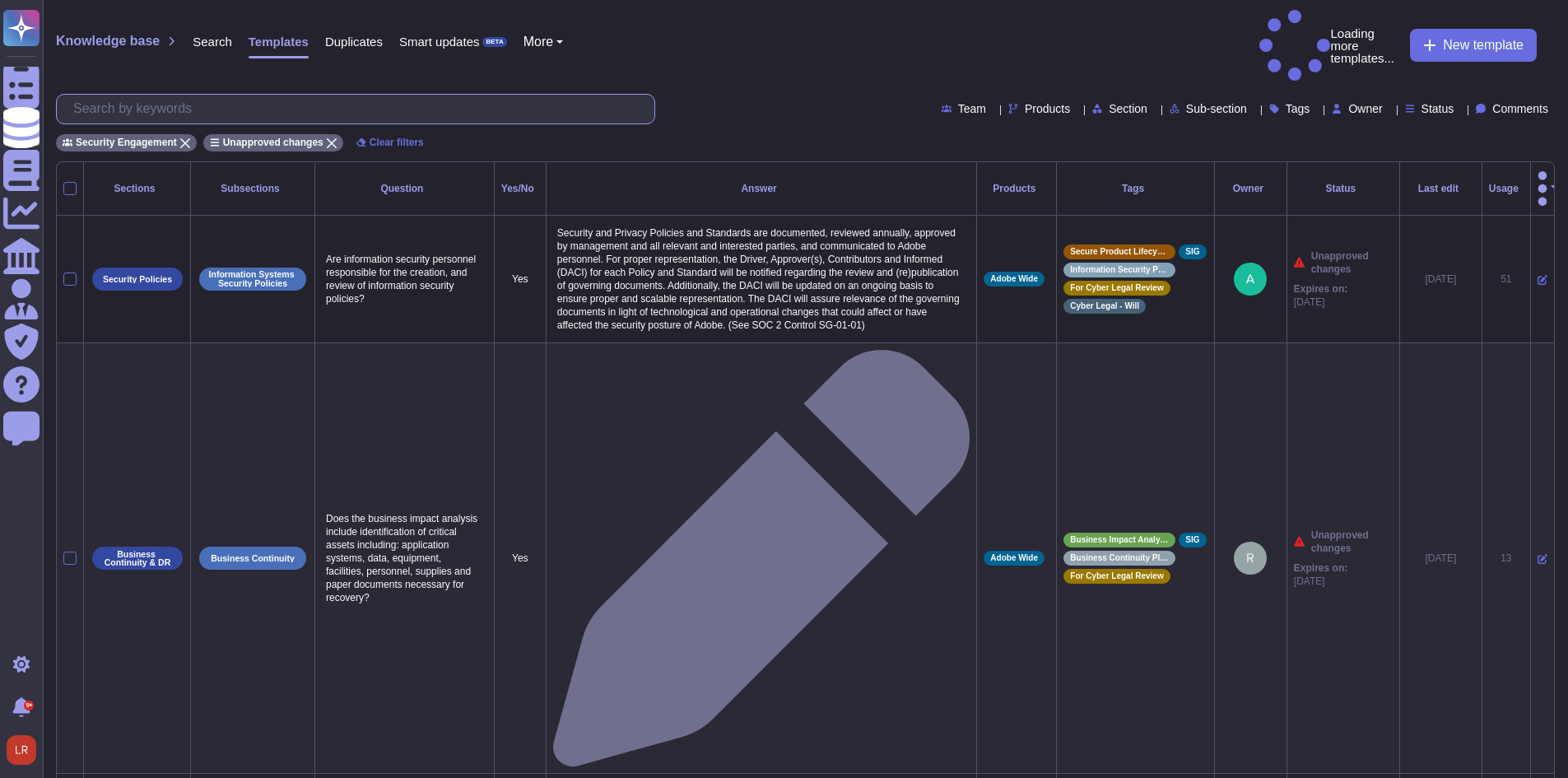
click at [313, 95] on input "text" at bounding box center [360, 108] width 589 height 29
click at [227, 95] on input "text" at bounding box center [360, 108] width 589 height 29
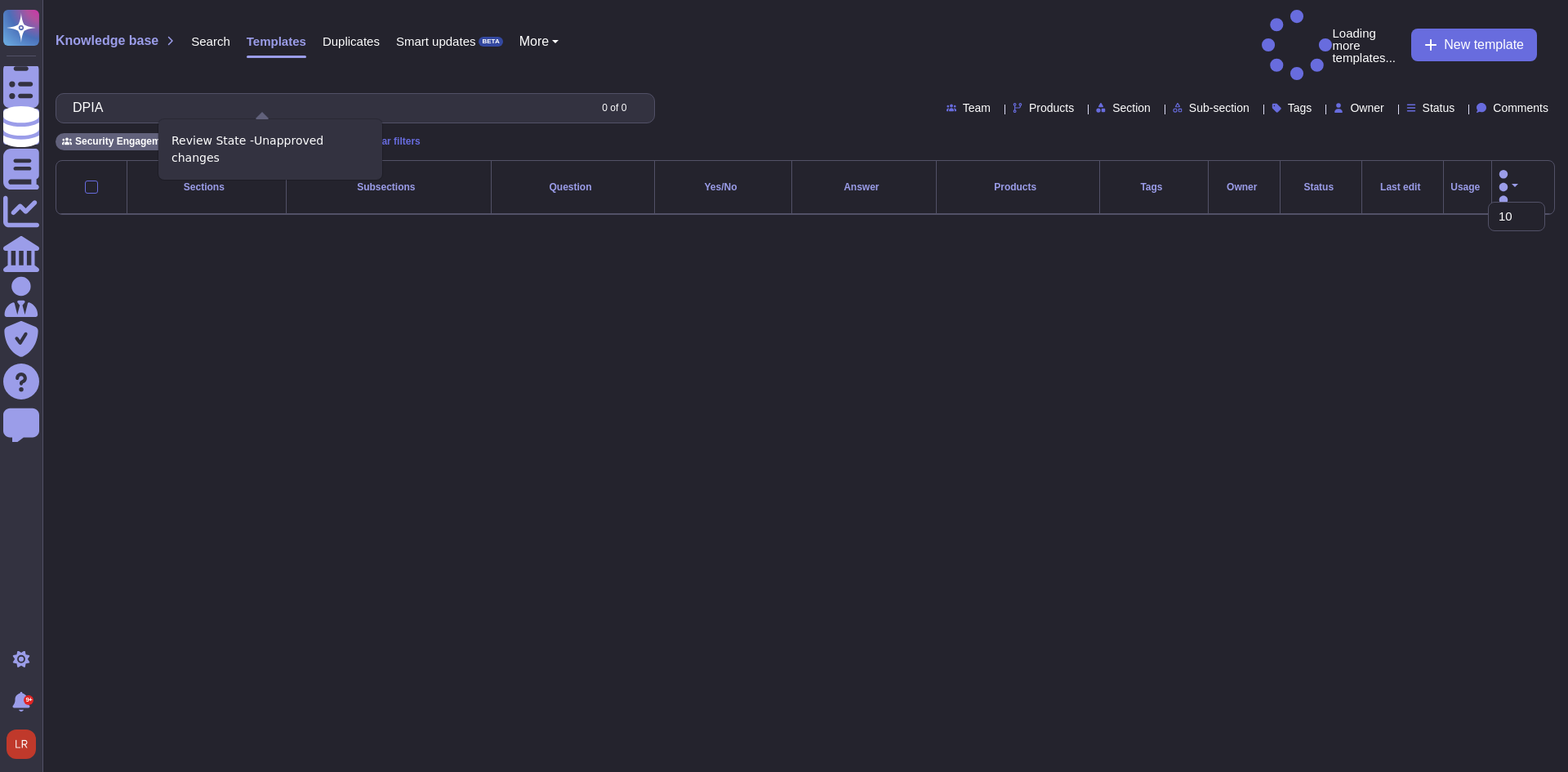
click at [325, 137] on icon at bounding box center [329, 142] width 10 height 10
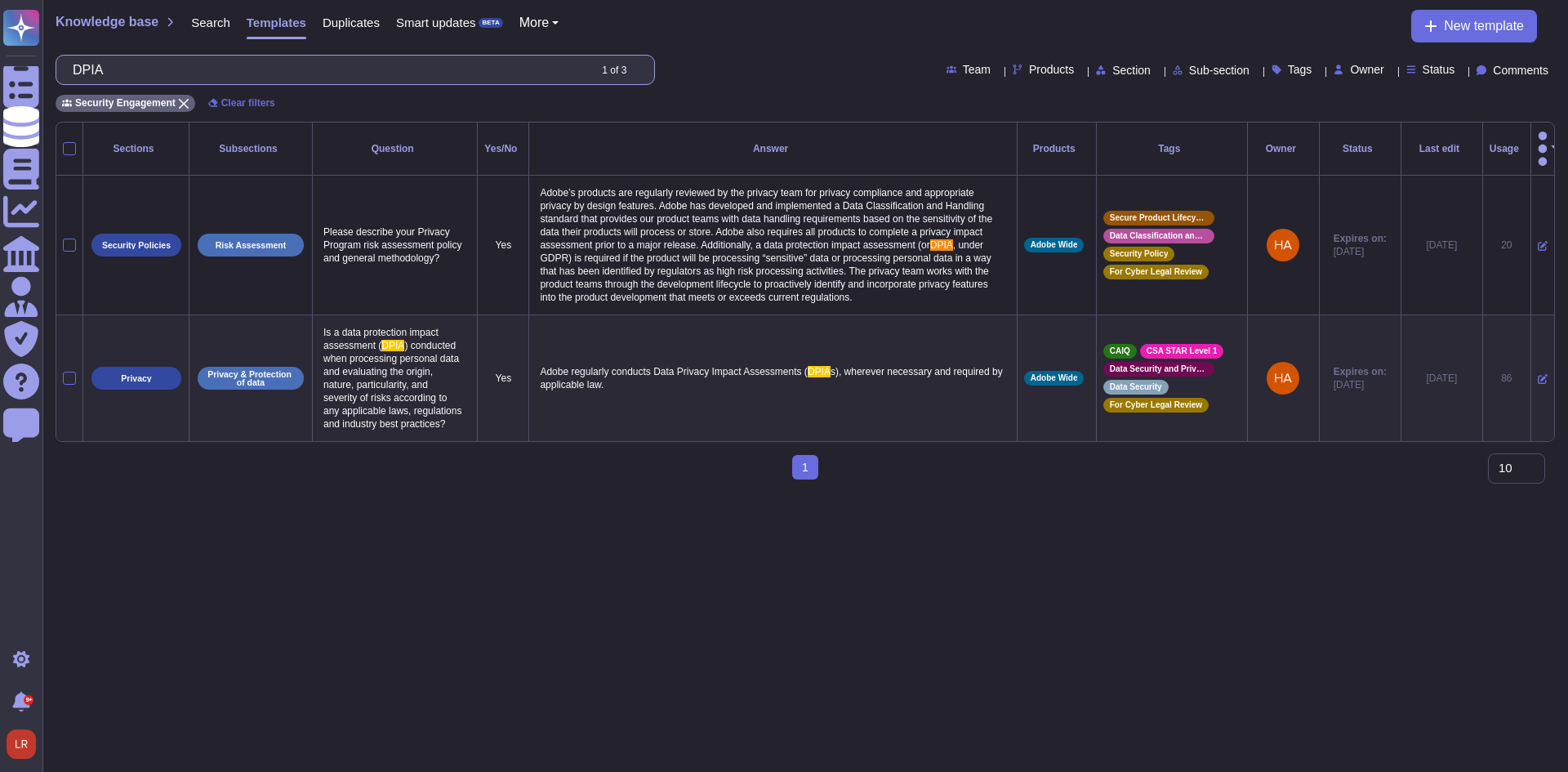
drag, startPoint x: 128, startPoint y: 65, endPoint x: -33, endPoint y: 62, distance: 161.0
click at [0, 62] on html "Questionnaires Knowledge Base Documents Analytics CAIQ / SIG Admin Trust Center…" at bounding box center [784, 247] width 1568 height 493
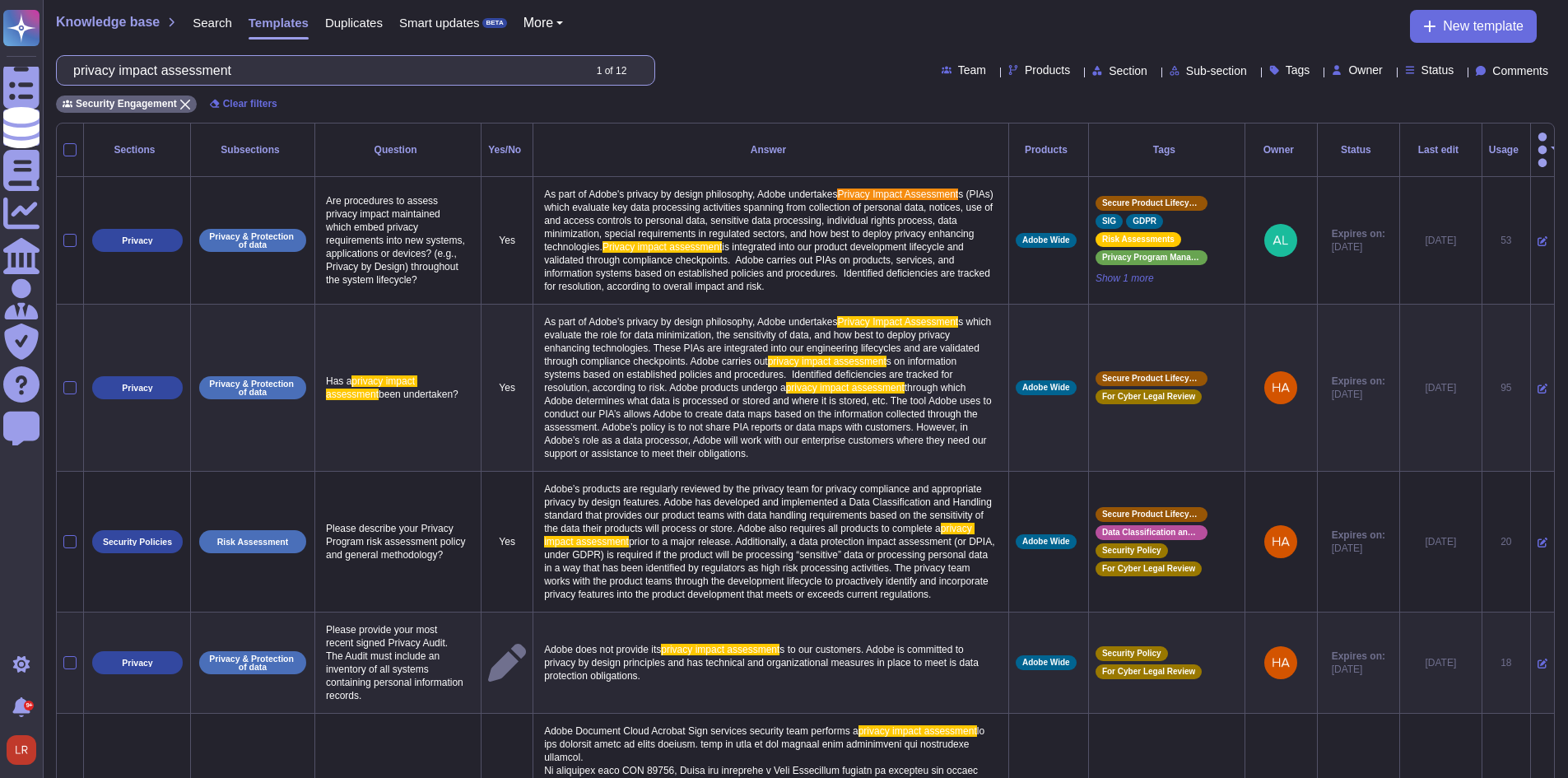
drag, startPoint x: 254, startPoint y: 75, endPoint x: -335, endPoint y: 57, distance: 589.3
click at [0, 57] on html "Questionnaires Knowledge Base Documents Analytics CAIQ / SIG Admin Trust Center…" at bounding box center [784, 717] width 1568 height 1434
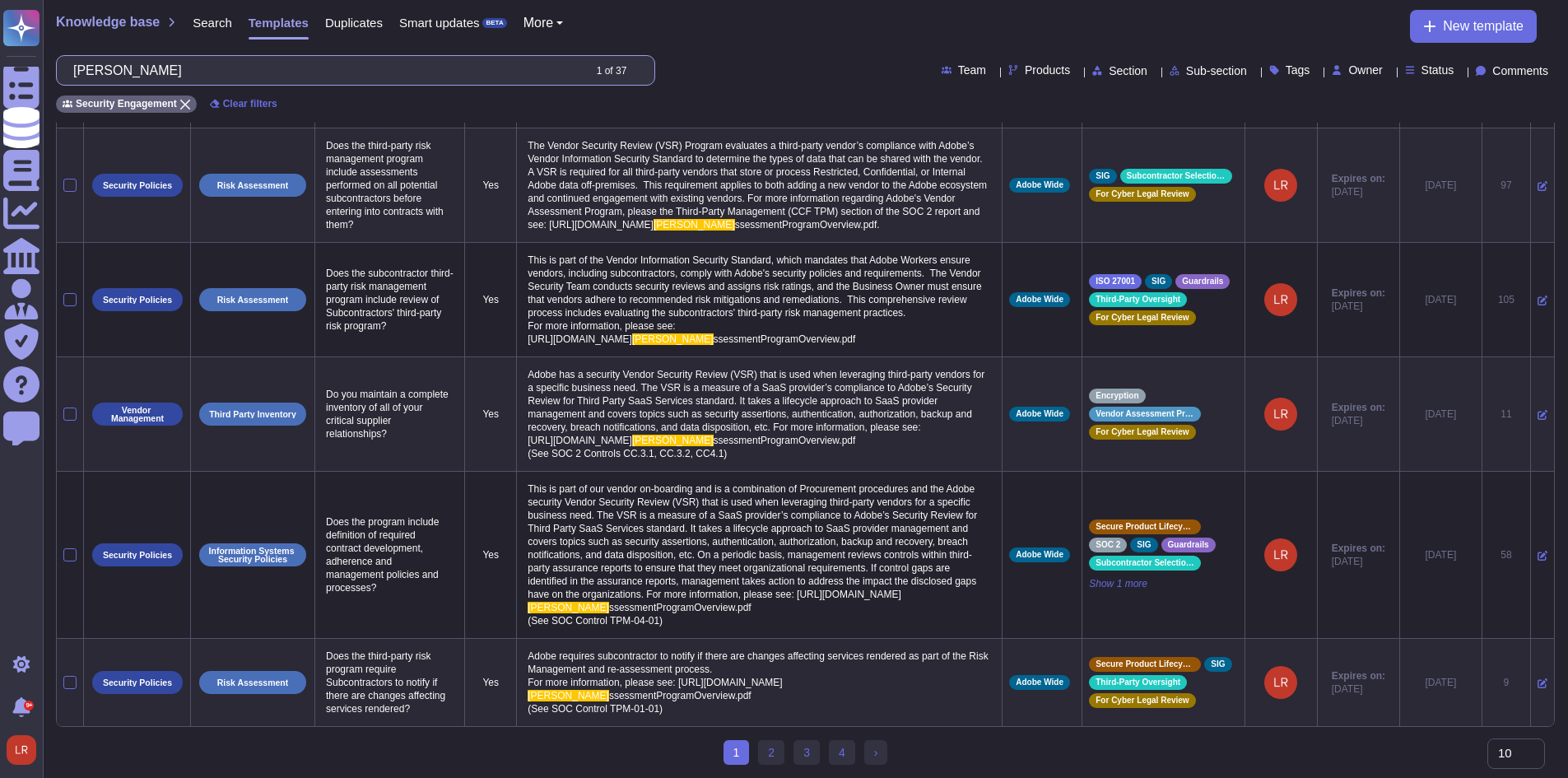
scroll to position [879, 0]
type input "[PERSON_NAME]"
